Goal: Task Accomplishment & Management: Use online tool/utility

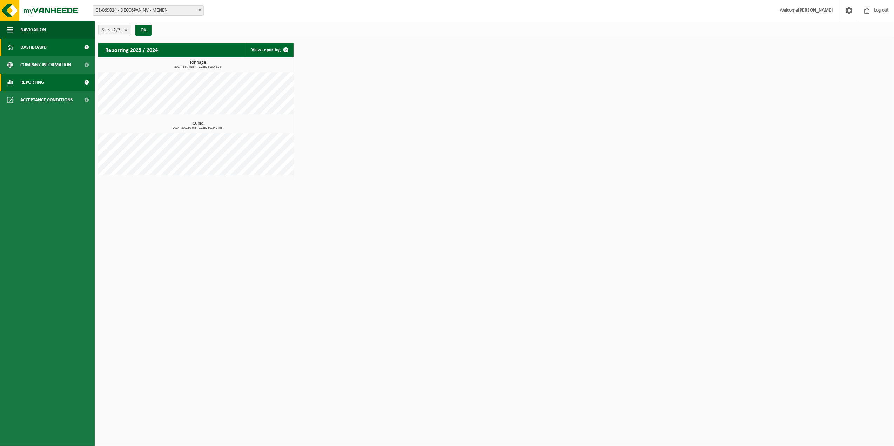
drag, startPoint x: 47, startPoint y: 76, endPoint x: 50, endPoint y: 79, distance: 4.7
click at [47, 76] on link "Reporting" at bounding box center [47, 83] width 95 height 18
click at [53, 97] on link "In graph form" at bounding box center [47, 99] width 91 height 13
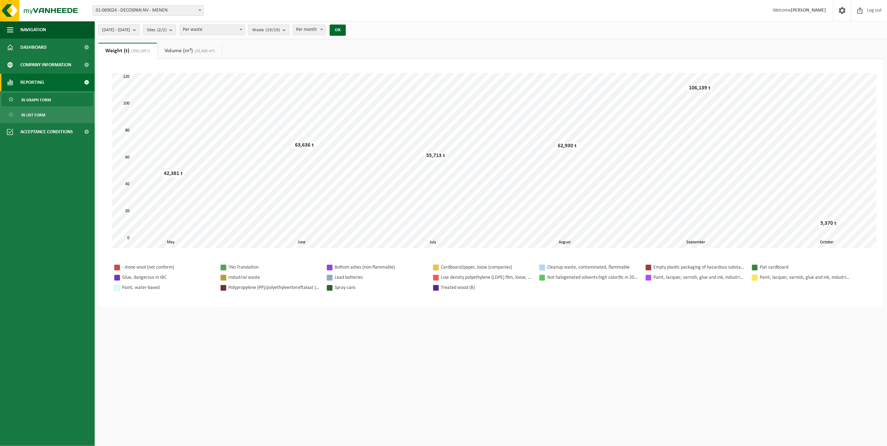
click at [130, 34] on span "[DATE] - [DATE]" at bounding box center [116, 30] width 28 height 11
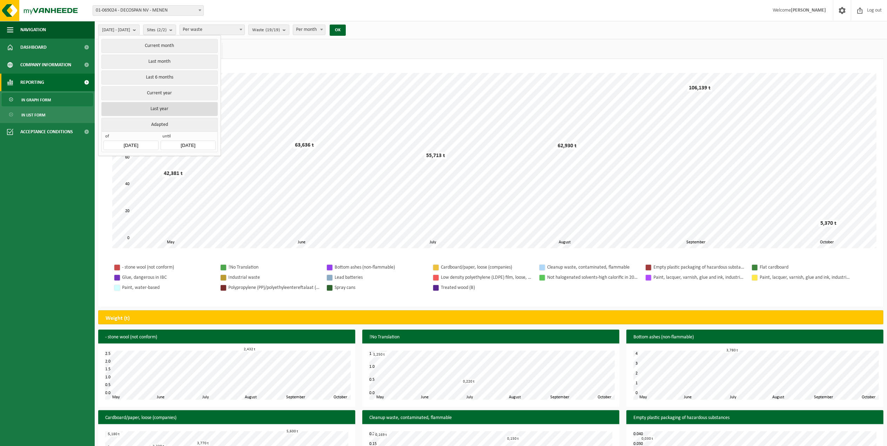
click at [178, 102] on button "Last year" at bounding box center [159, 109] width 116 height 14
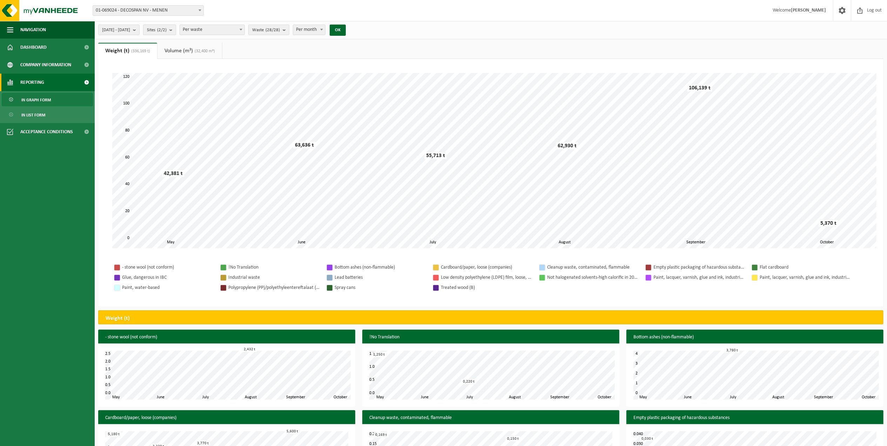
click at [167, 32] on count "(2/2)" at bounding box center [161, 30] width 9 height 5
click at [170, 88] on label "DECOSPAN NV - RINGLAAN - MENEN" at bounding box center [200, 89] width 103 height 11
click at [148, 84] on input "DECOSPAN NV - RINGLAAN - MENEN" at bounding box center [147, 84] width 0 height 0
checkbox input "false"
click at [346, 28] on button "OK" at bounding box center [338, 30] width 16 height 11
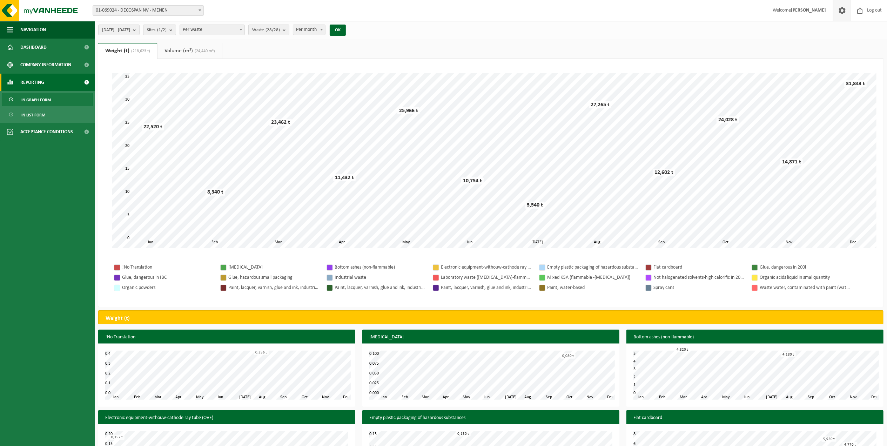
drag, startPoint x: 871, startPoint y: 12, endPoint x: 835, endPoint y: 5, distance: 36.9
click at [871, 12] on span "Log out" at bounding box center [874, 10] width 18 height 21
